Goal: Information Seeking & Learning: Learn about a topic

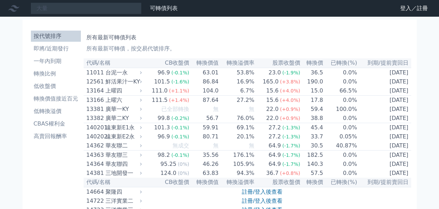
type input "大量"
click at [82, 8] on input "大量" at bounding box center [86, 8] width 111 height 12
click at [402, 10] on link "登入／註冊" at bounding box center [414, 8] width 39 height 11
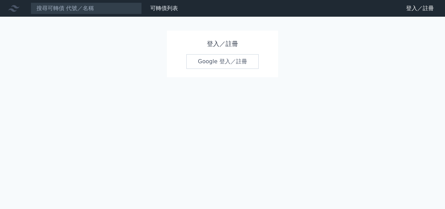
click at [205, 65] on link "Google 登入／註冊" at bounding box center [222, 61] width 72 height 15
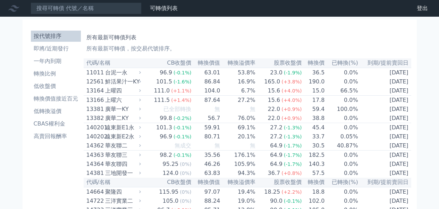
click at [63, 2] on nav "可轉債列表 財務數據 可轉債列表 財務數據 登出 登出" at bounding box center [219, 8] width 439 height 17
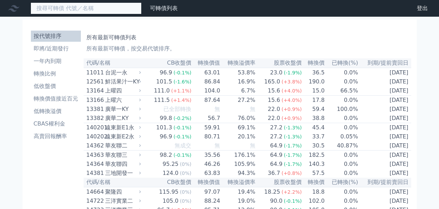
click at [64, 6] on input at bounding box center [86, 8] width 111 height 12
type input "大量"
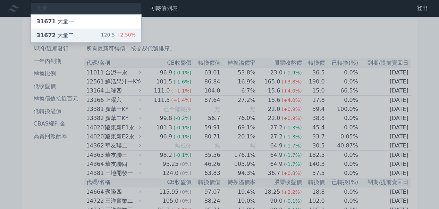
click at [81, 33] on div "31672 大量二 120.5 +2.50%" at bounding box center [86, 35] width 110 height 14
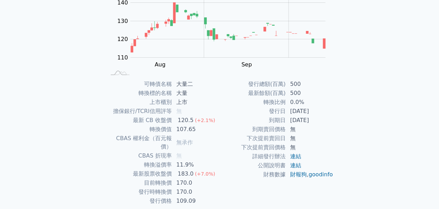
scroll to position [104, 0]
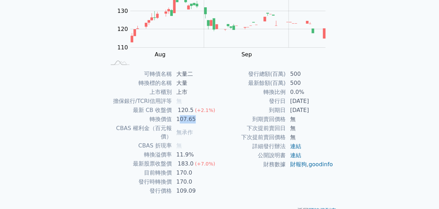
drag, startPoint x: 182, startPoint y: 119, endPoint x: 195, endPoint y: 119, distance: 12.9
click at [195, 119] on td "107.65" at bounding box center [196, 119] width 48 height 9
click at [210, 125] on td "無承作" at bounding box center [196, 132] width 48 height 17
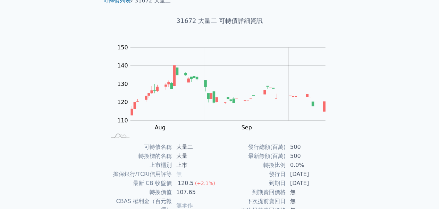
scroll to position [0, 0]
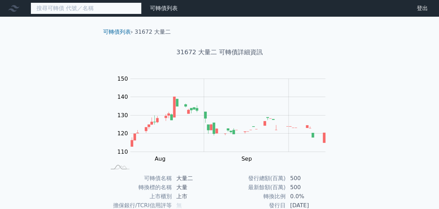
click at [86, 11] on input at bounding box center [86, 8] width 111 height 12
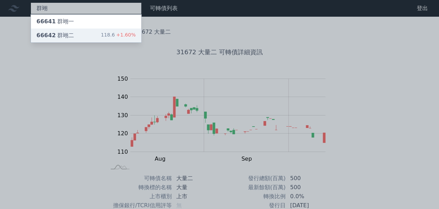
type input "群翊"
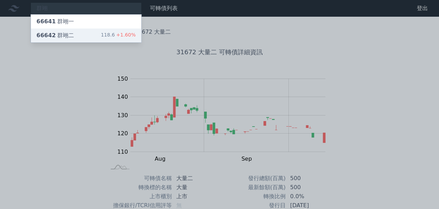
click at [66, 33] on div "66642 群翊二" at bounding box center [55, 35] width 38 height 8
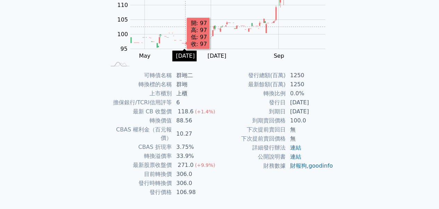
scroll to position [104, 0]
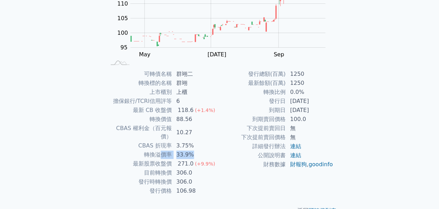
drag, startPoint x: 191, startPoint y: 146, endPoint x: 160, endPoint y: 148, distance: 31.0
click at [160, 150] on tr "轉換溢價率 33.9%" at bounding box center [163, 154] width 114 height 9
click at [196, 150] on td "33.9%" at bounding box center [196, 154] width 48 height 9
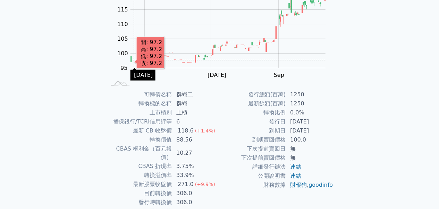
scroll to position [113, 0]
